Goal: Find specific page/section: Find specific page/section

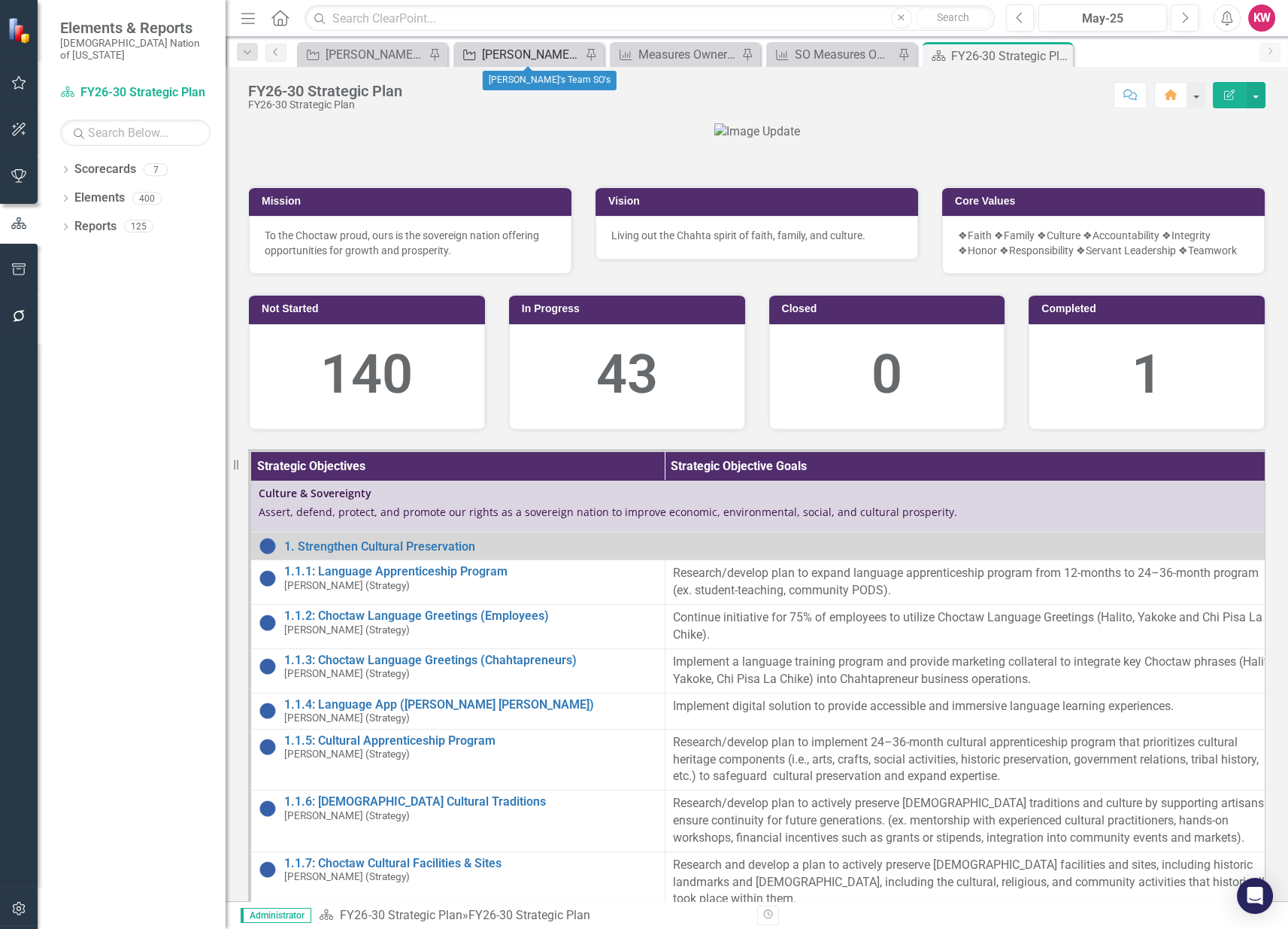
click at [530, 53] on div "[PERSON_NAME]'s Team SO's" at bounding box center [532, 54] width 99 height 19
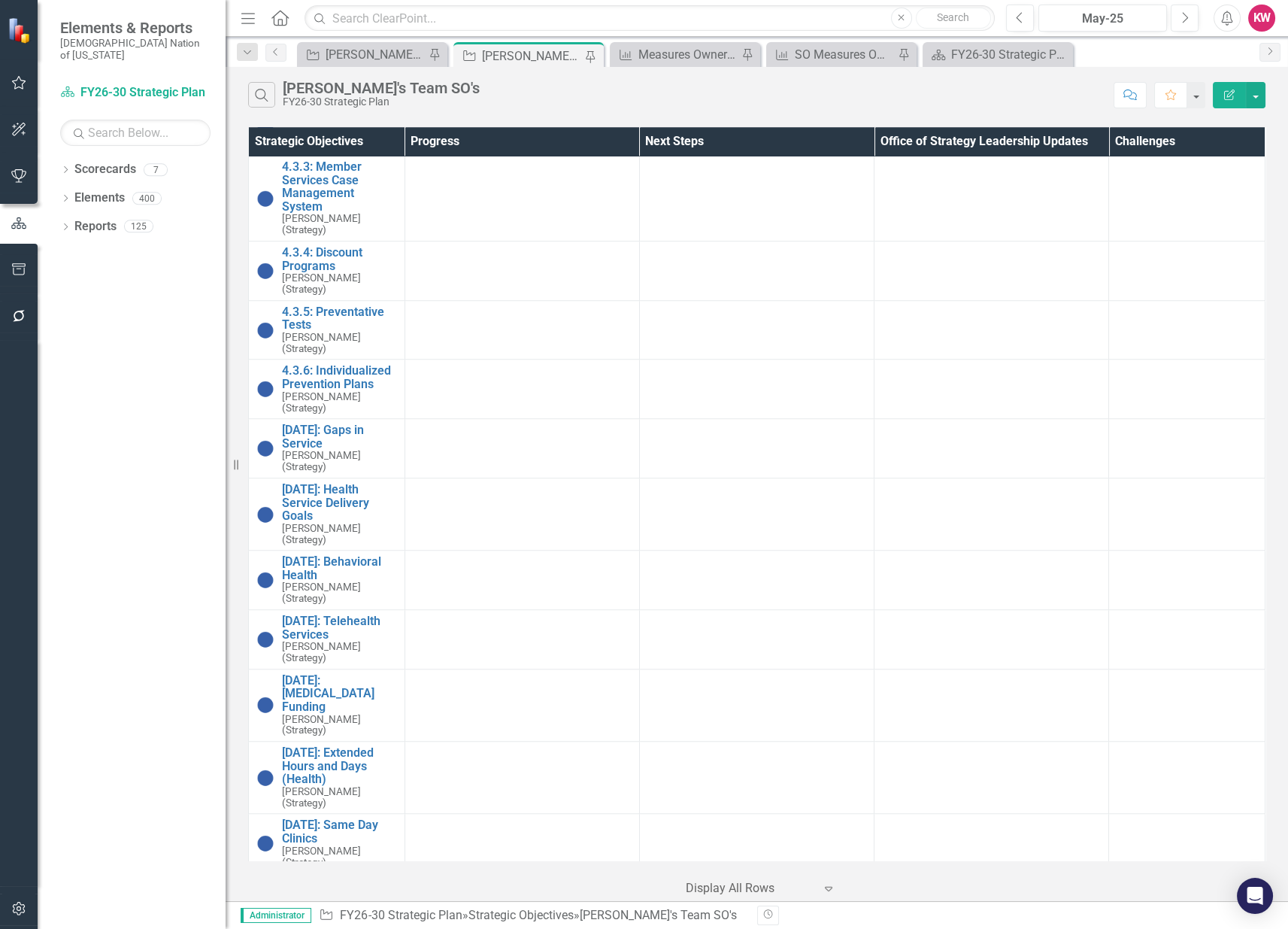
scroll to position [2590, 0]
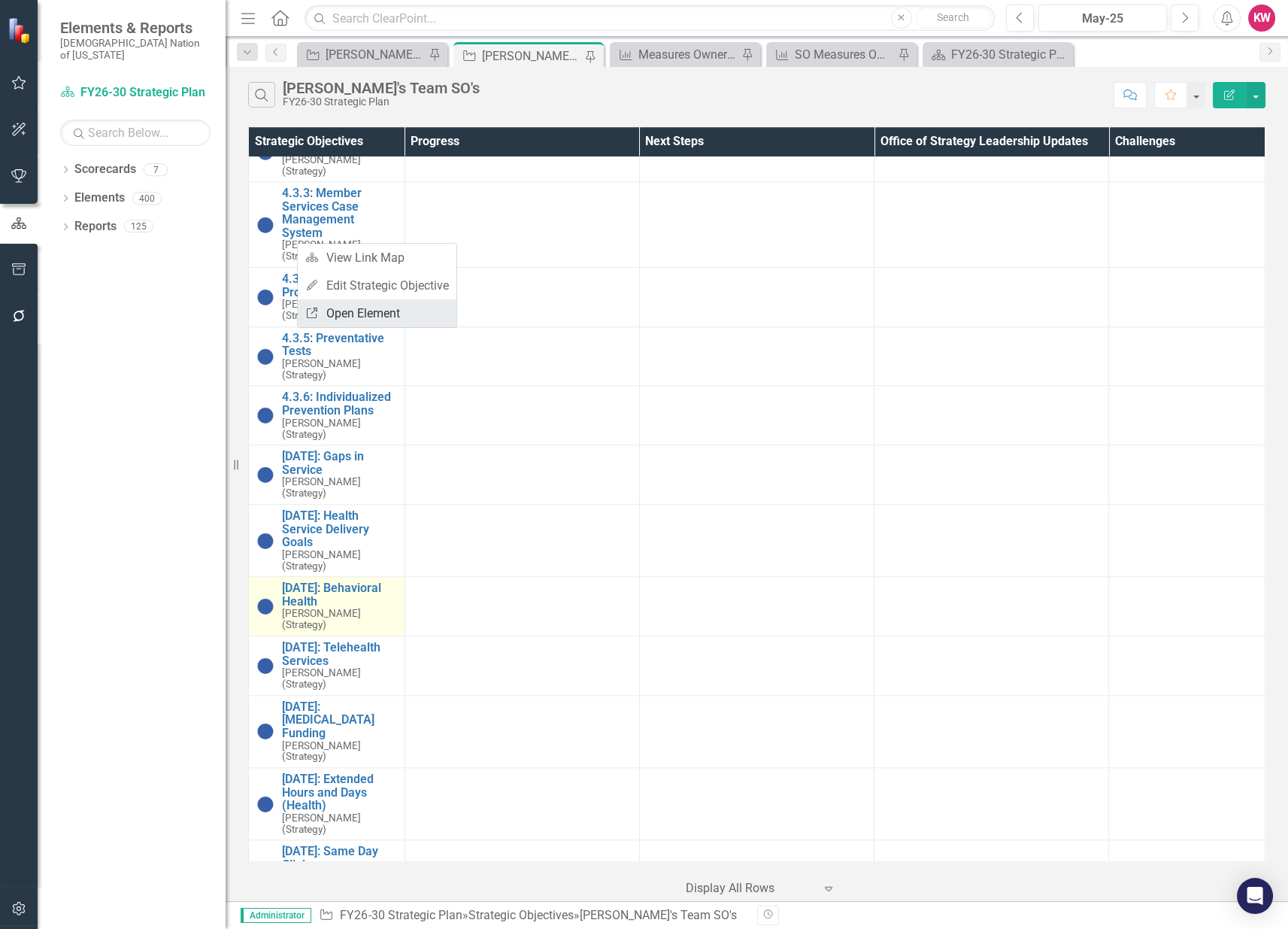
click at [346, 306] on link "Link Open Element" at bounding box center [377, 313] width 158 height 28
click at [378, 302] on link "Link Open Element" at bounding box center [427, 303] width 158 height 28
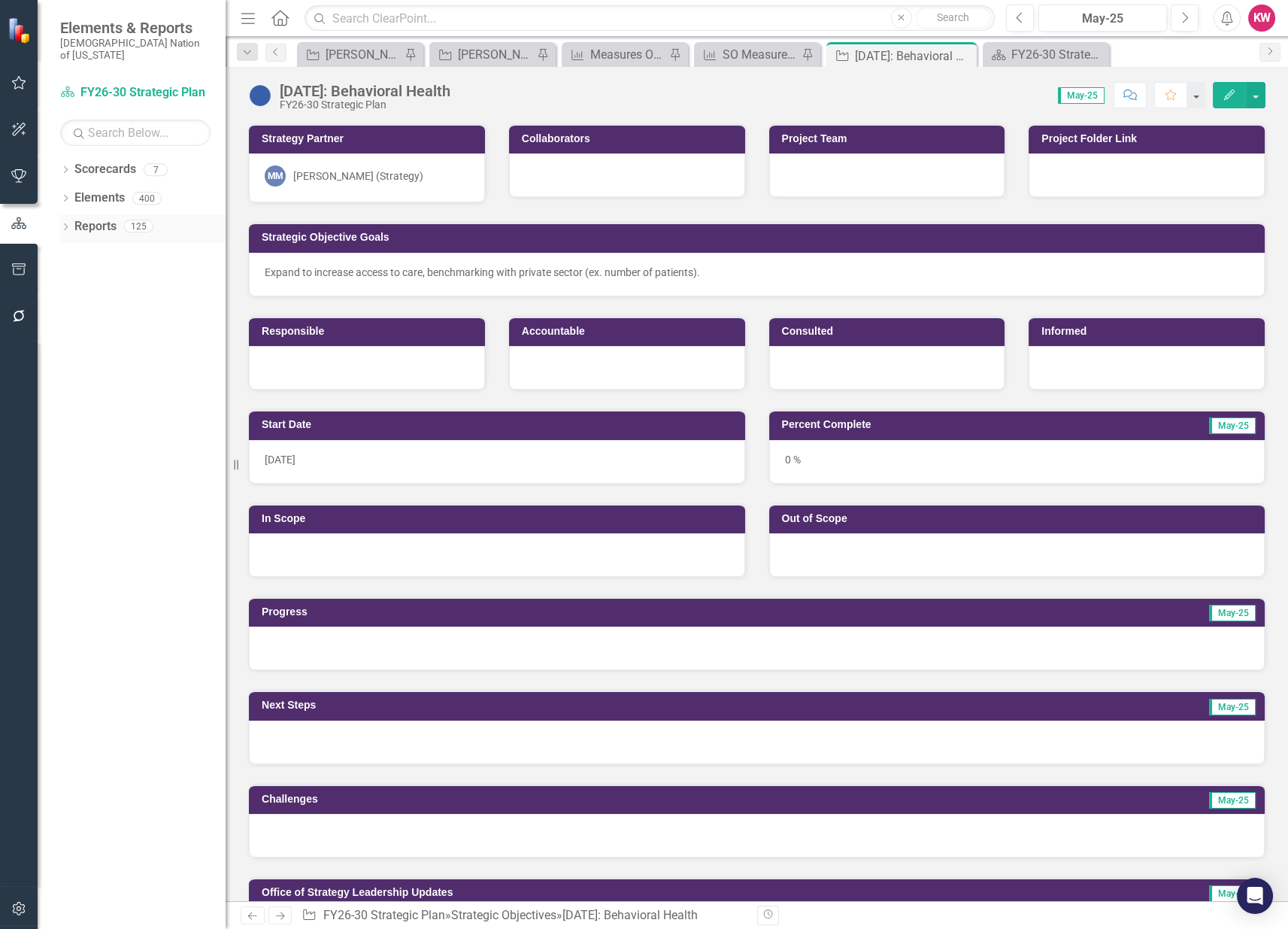
click at [85, 218] on link "Reports" at bounding box center [95, 226] width 43 height 17
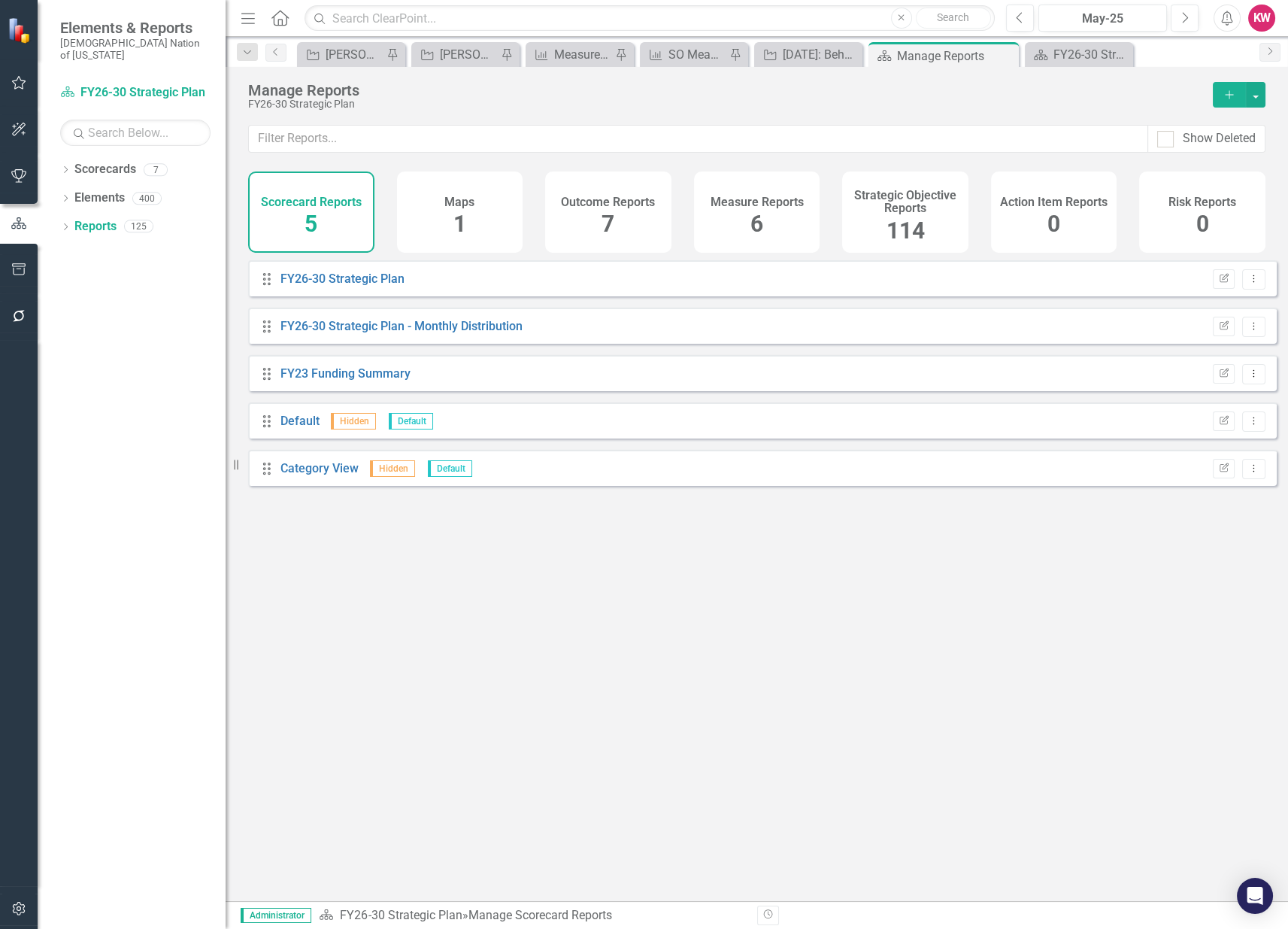
click at [915, 233] on span "114" at bounding box center [905, 230] width 39 height 27
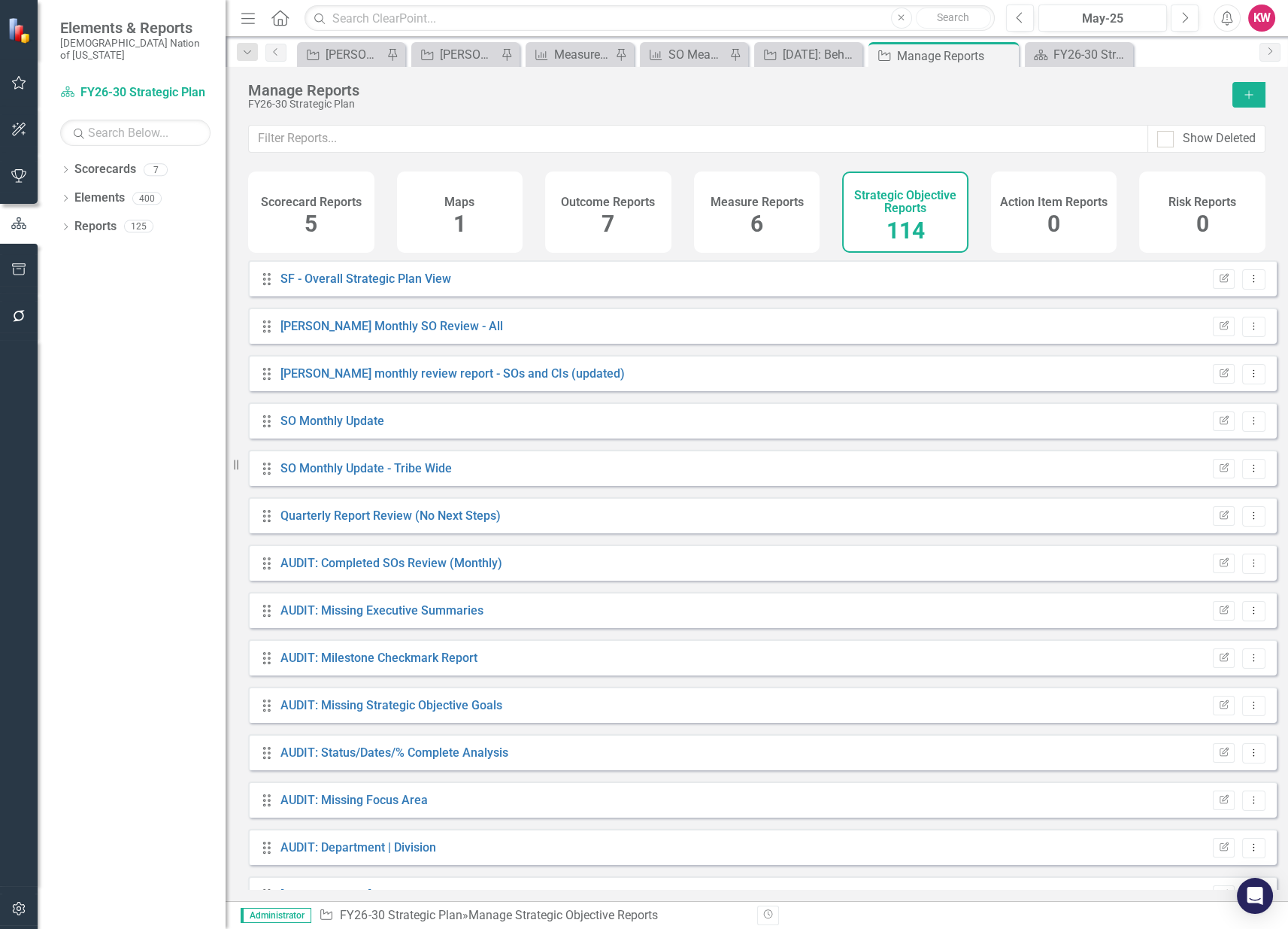
click at [915, 233] on span "114" at bounding box center [905, 230] width 39 height 27
click at [785, 137] on input "text" at bounding box center [698, 139] width 899 height 28
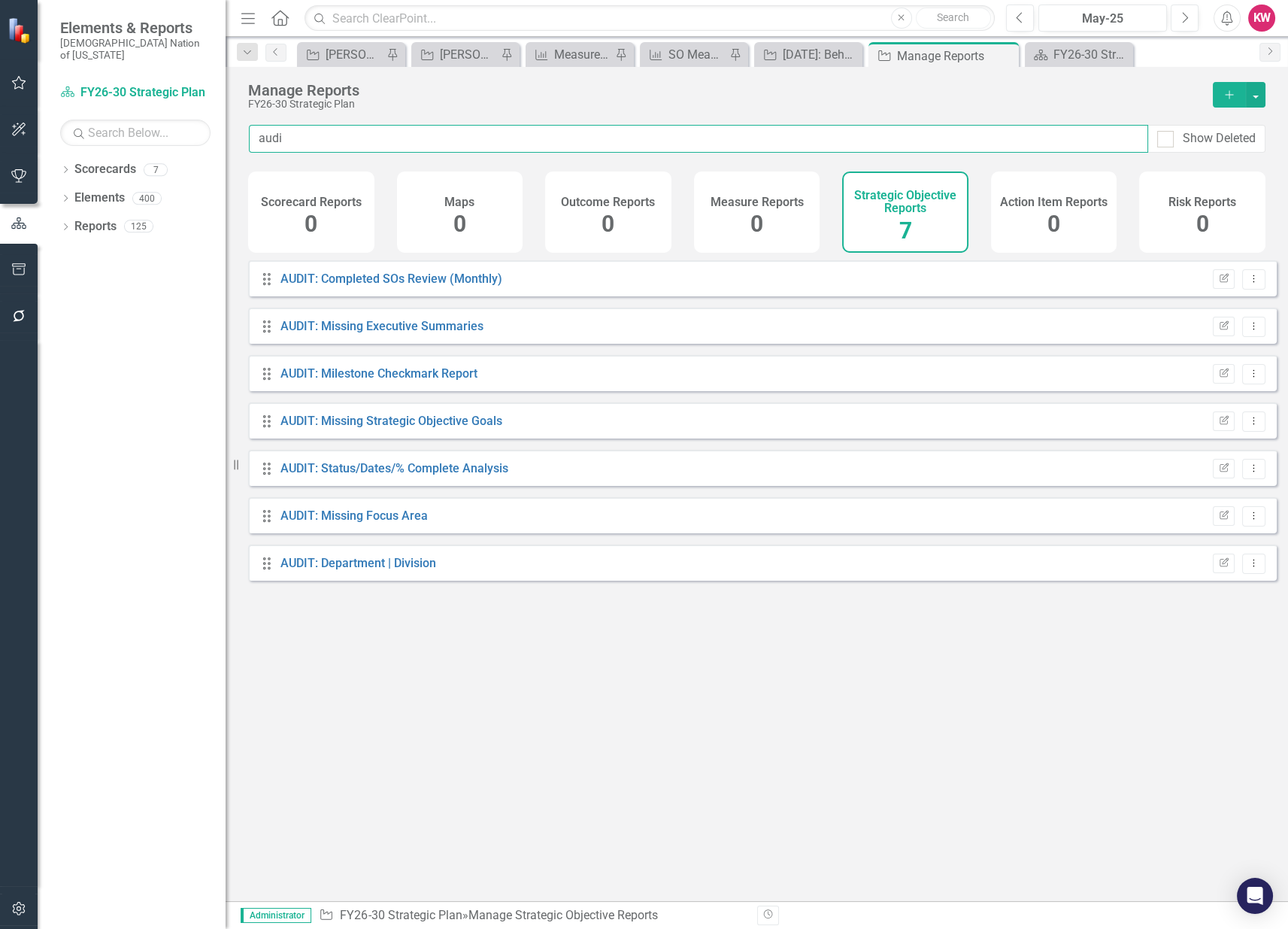
type input "audit"
